Goal: Find specific page/section: Find specific page/section

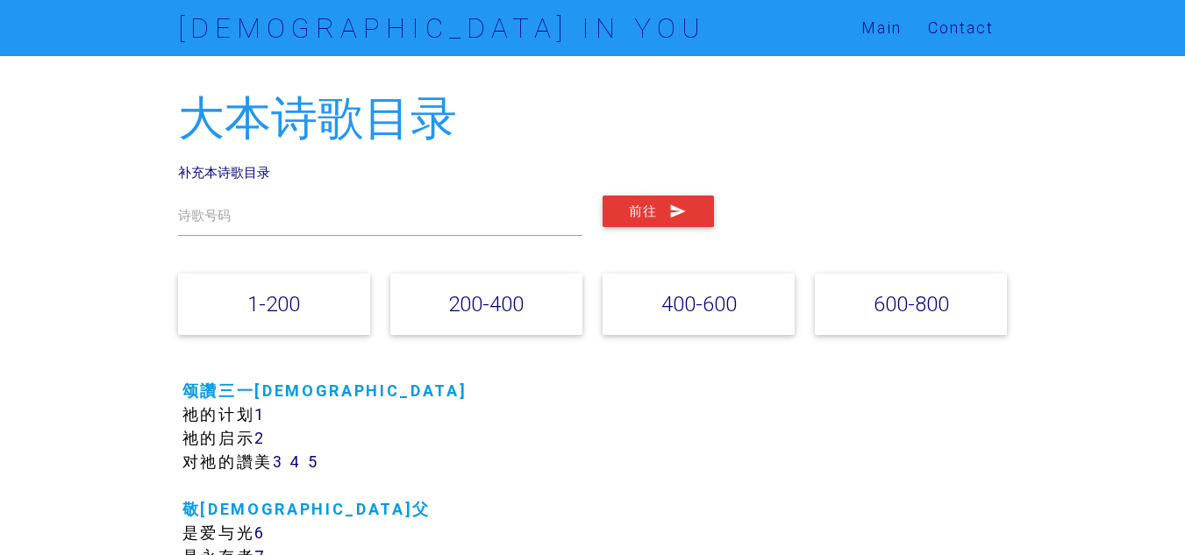
click at [895, 194] on div "诗歌号码 前往" at bounding box center [592, 215] width 849 height 67
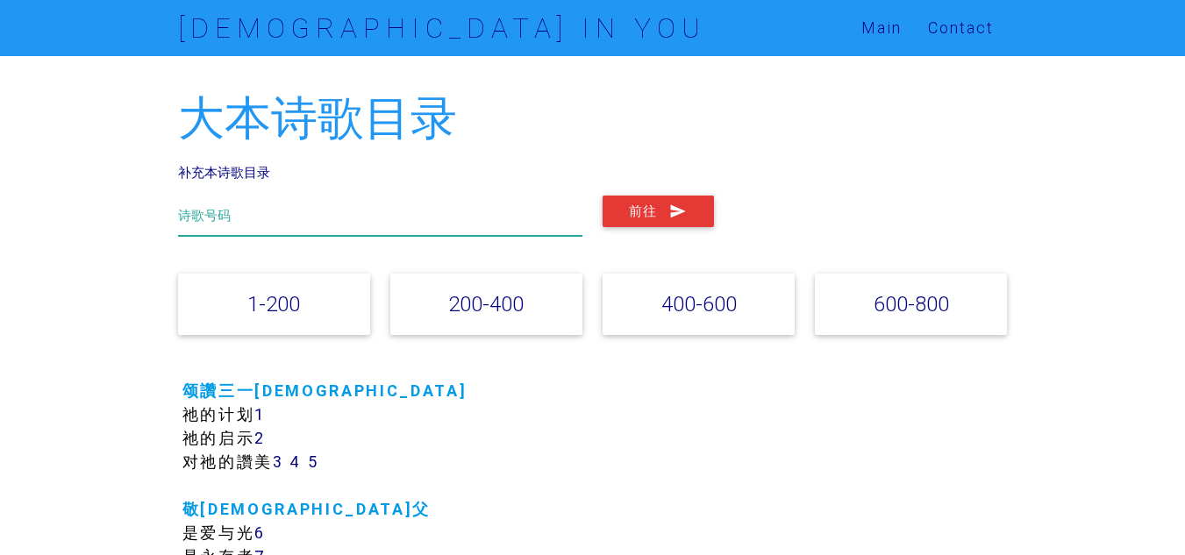
click at [355, 220] on input "text" at bounding box center [380, 216] width 405 height 40
click at [602, 196] on button "前往" at bounding box center [657, 212] width 111 height 32
click at [282, 215] on input "516" at bounding box center [380, 216] width 405 height 40
type input "5"
type input "388"
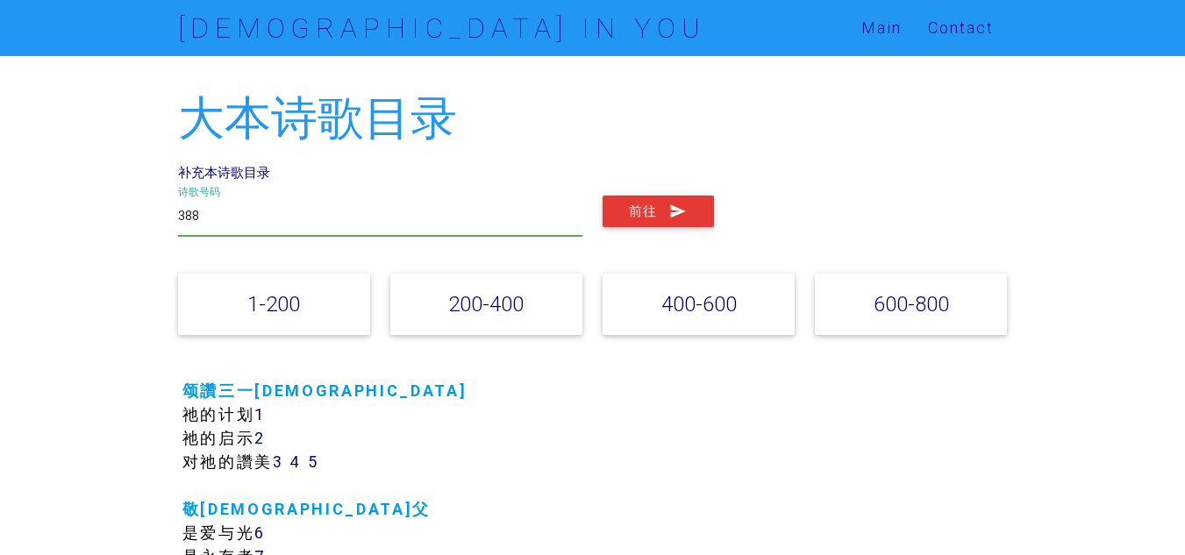
click at [602, 196] on button "前往" at bounding box center [657, 212] width 111 height 32
click at [484, 222] on input "388" at bounding box center [380, 216] width 405 height 40
type input "3"
click at [602, 196] on button "前往" at bounding box center [657, 212] width 111 height 32
click at [274, 210] on input "181" at bounding box center [380, 216] width 405 height 40
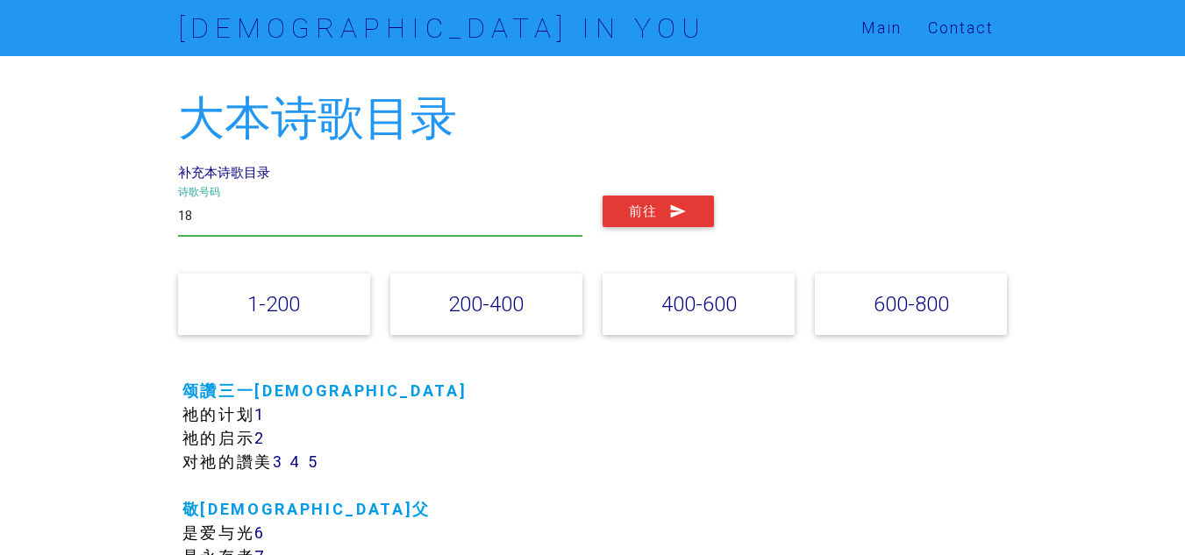
type input "1"
click at [602, 196] on button "前往" at bounding box center [657, 212] width 111 height 32
click at [239, 210] on input "218" at bounding box center [380, 216] width 405 height 40
type input "2"
type input "43"
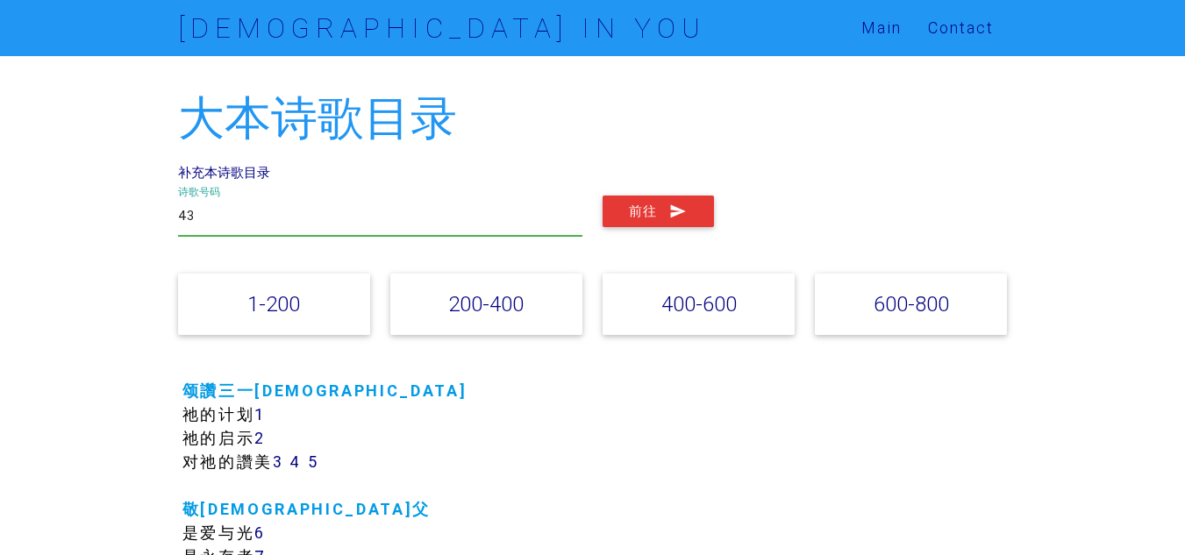
click at [602, 196] on button "前往" at bounding box center [657, 212] width 111 height 32
